Goal: Check status: Verify the current state of an ongoing process or item

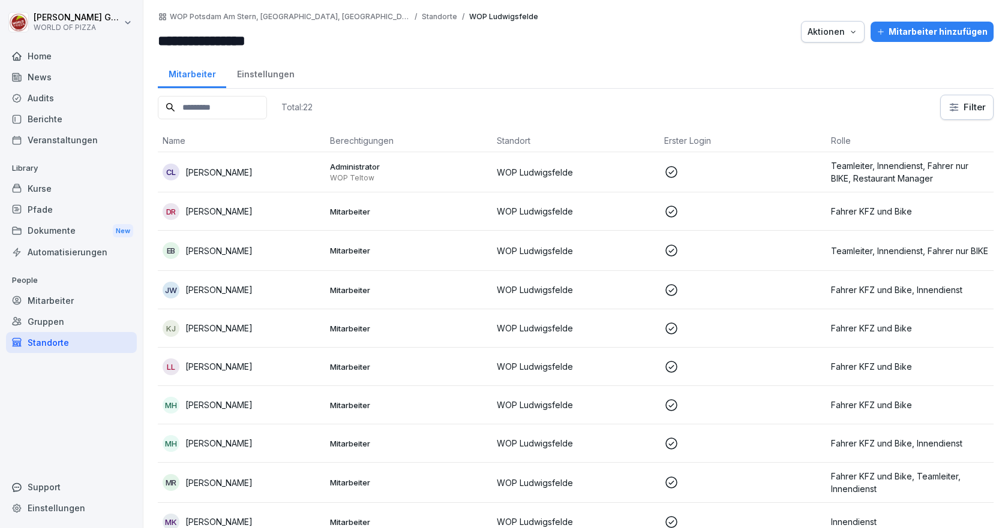
click at [37, 119] on div "Berichte" at bounding box center [71, 119] width 131 height 21
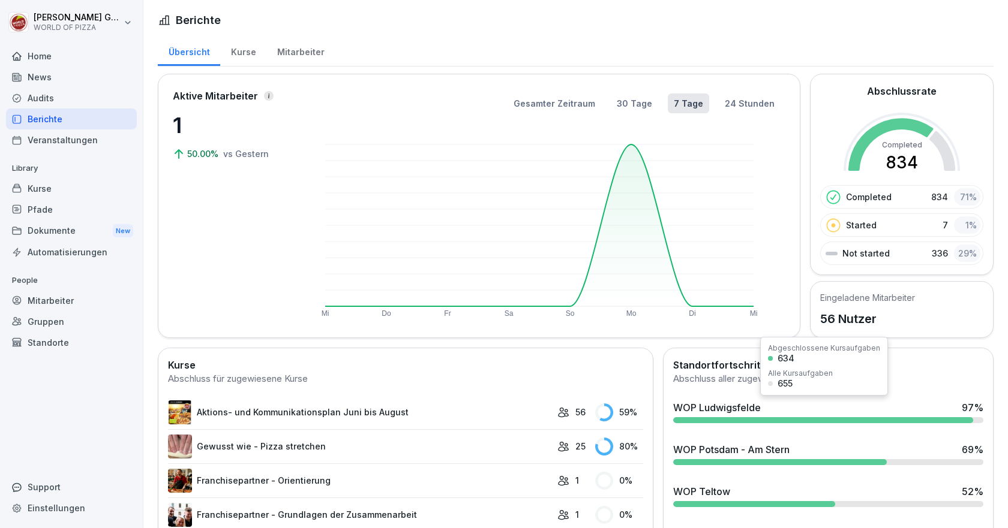
click at [708, 410] on div "WOP Ludwigsfelde" at bounding box center [717, 408] width 88 height 14
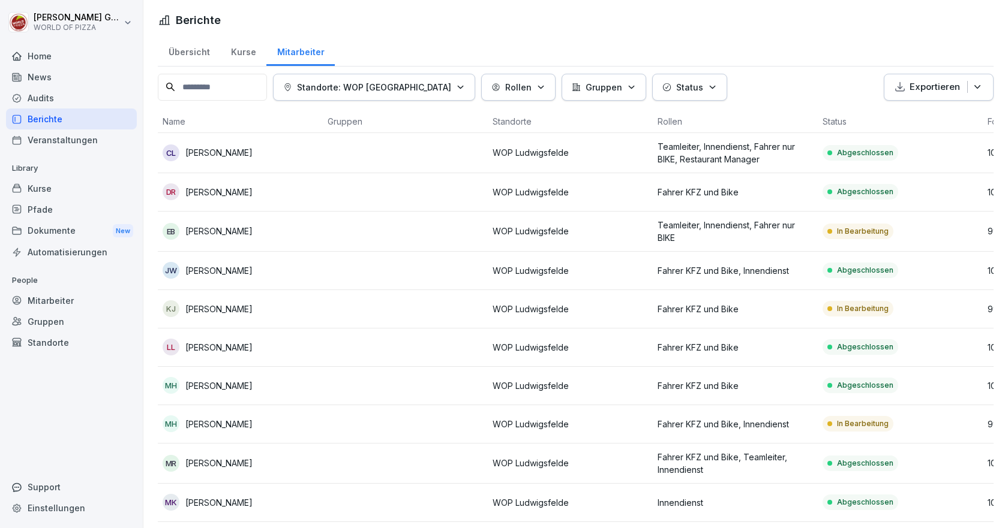
click at [677, 83] on div "Status" at bounding box center [689, 87] width 55 height 13
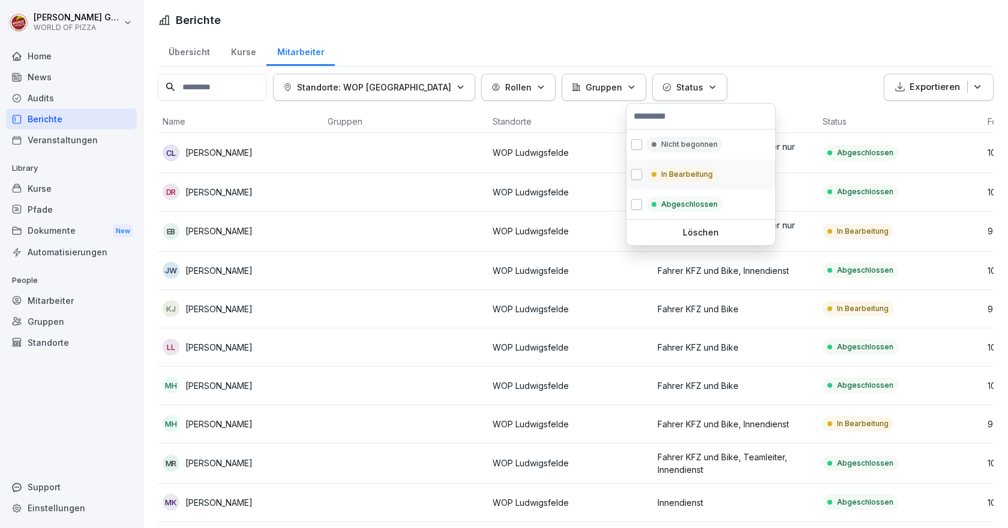
click at [666, 176] on p "In Bearbeitung" at bounding box center [687, 174] width 52 height 11
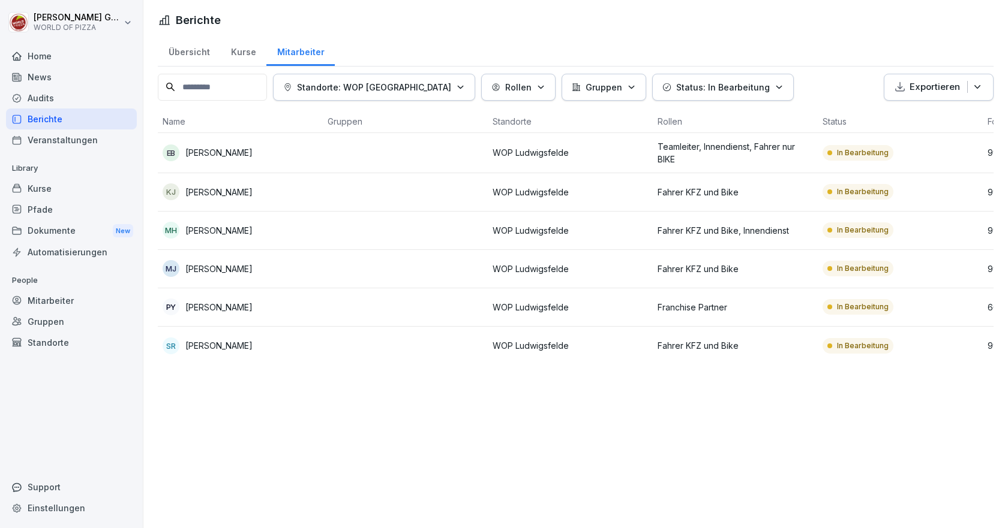
click at [202, 272] on html "[PERSON_NAME] WORLD OF PIZZA Home News Audits Berichte Veranstaltungen Library …" at bounding box center [504, 264] width 1008 height 528
click at [209, 266] on p "[PERSON_NAME]" at bounding box center [218, 269] width 67 height 13
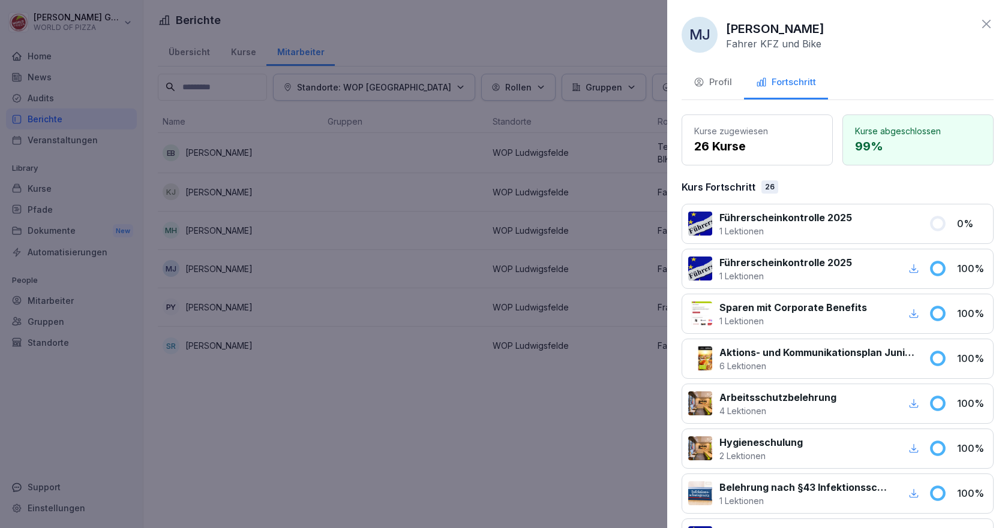
click at [206, 267] on div at bounding box center [504, 264] width 1008 height 528
